Goal: Navigation & Orientation: Find specific page/section

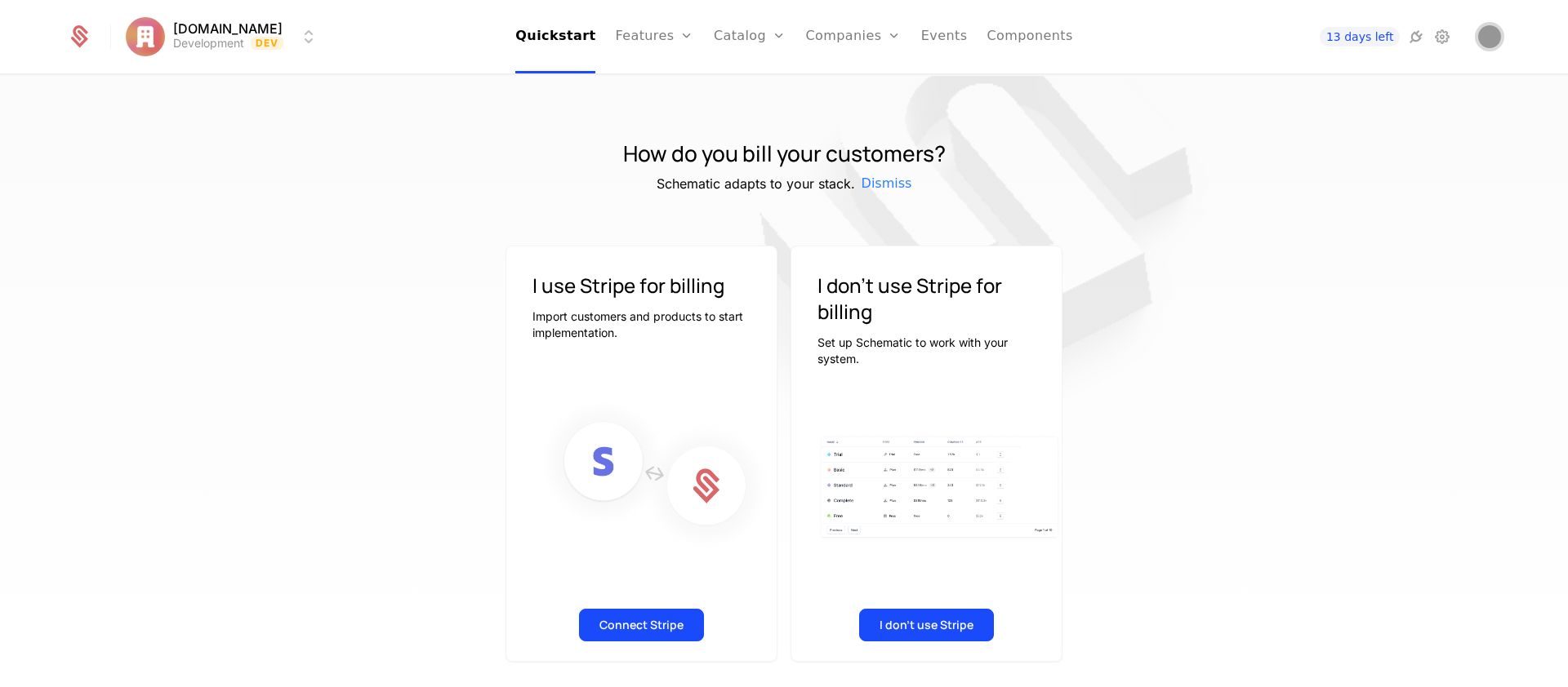
click at [1496, 42] on span "Open user button" at bounding box center [1489, 36] width 23 height 23
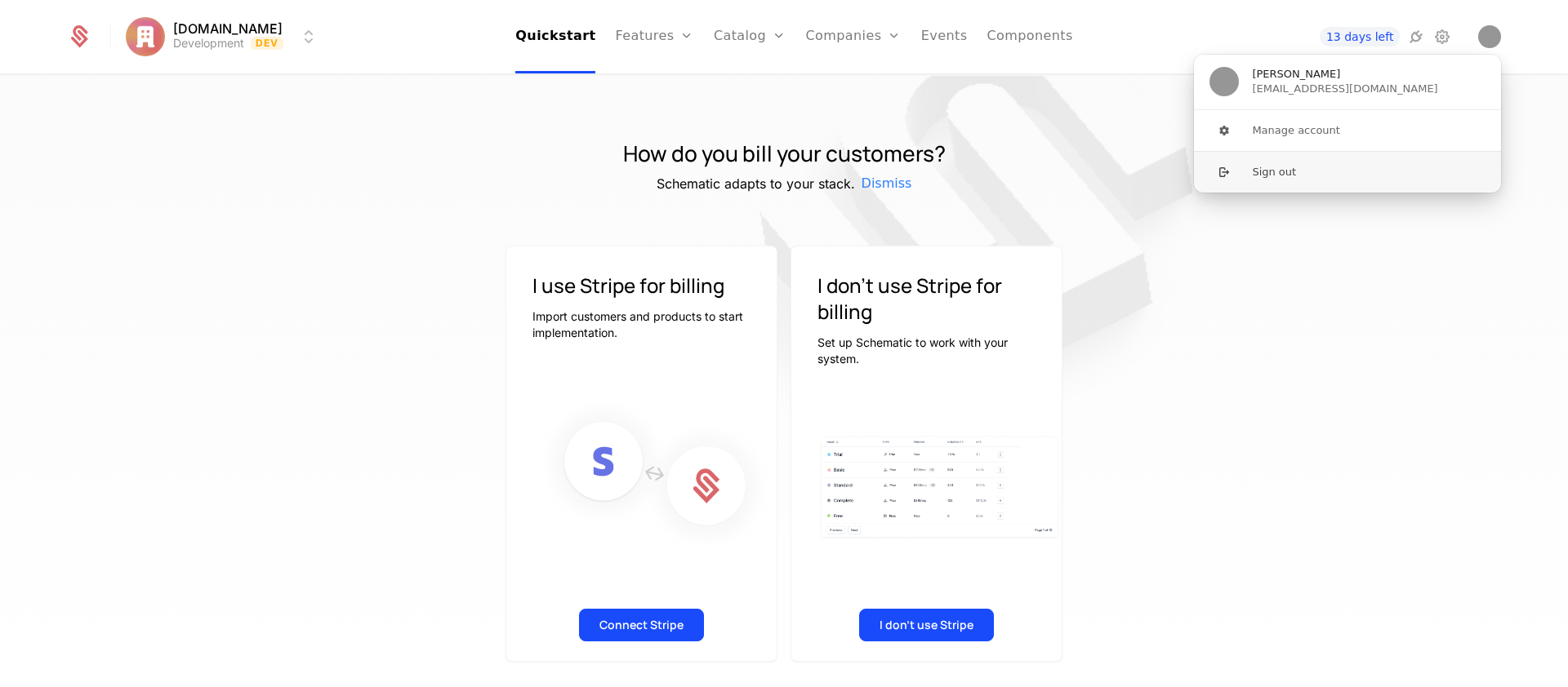
click at [1324, 176] on button "Sign out" at bounding box center [1347, 171] width 308 height 41
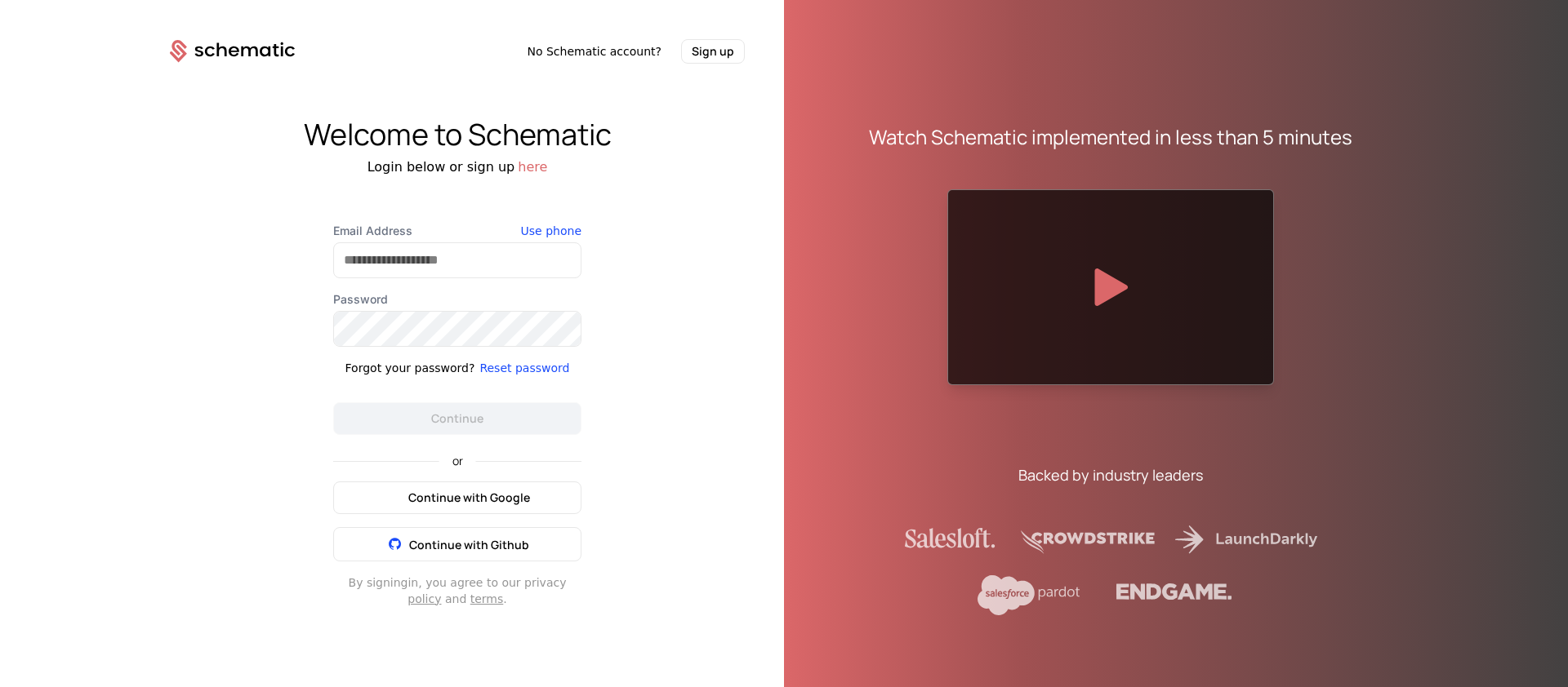
click at [441, 498] on span "Continue with Google" at bounding box center [468, 498] width 121 height 16
